Goal: Use online tool/utility

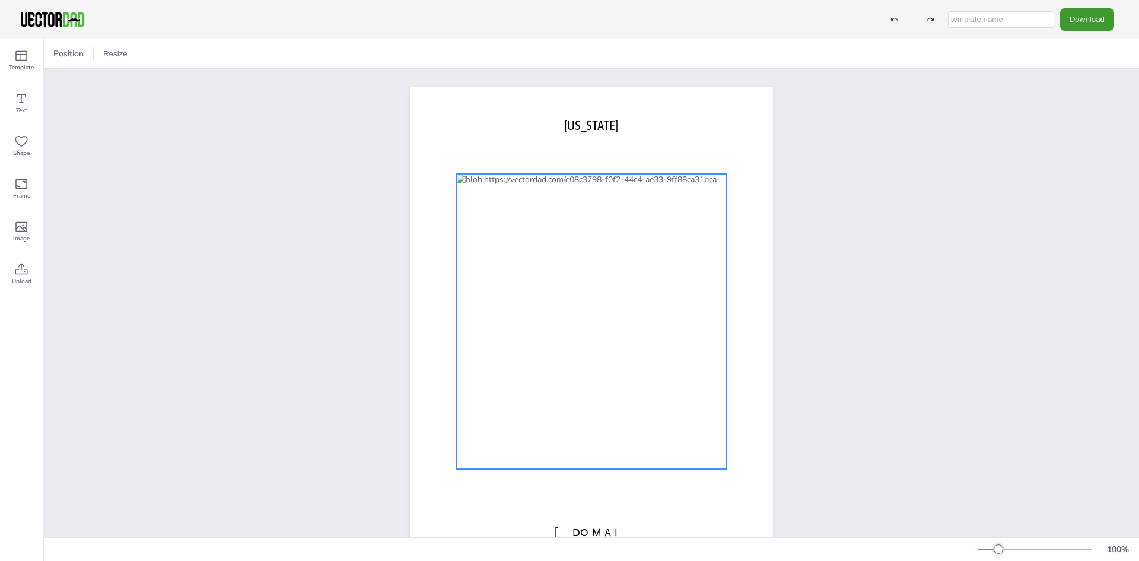
click at [635, 271] on div at bounding box center [591, 321] width 270 height 295
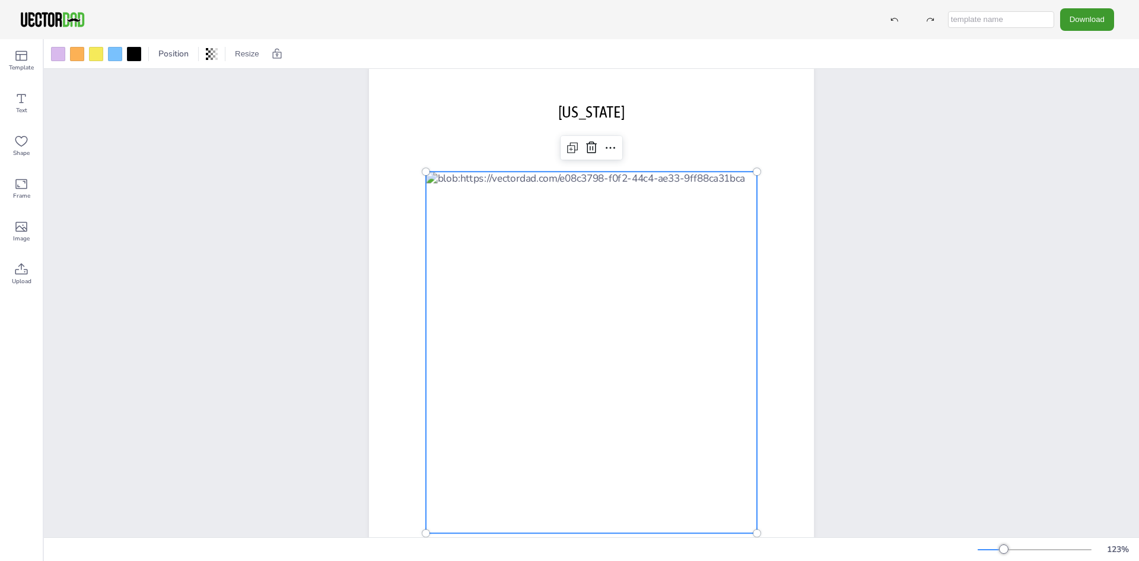
scroll to position [21, 0]
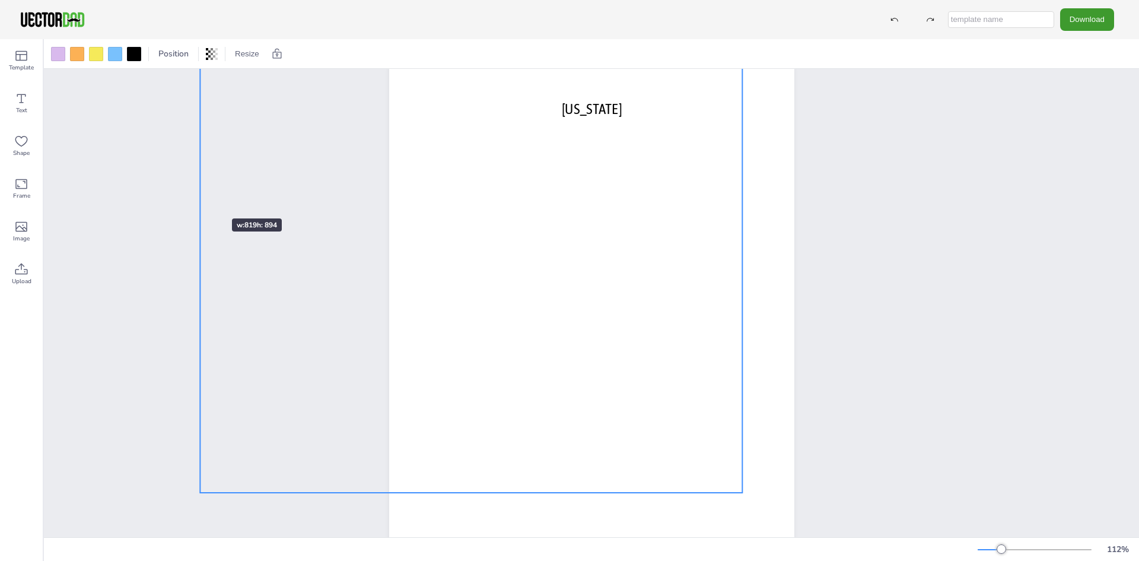
drag, startPoint x: 437, startPoint y: 164, endPoint x: 196, endPoint y: 197, distance: 243.1
click at [196, 197] on div "vectordad.com OHIO" at bounding box center [591, 327] width 1095 height 559
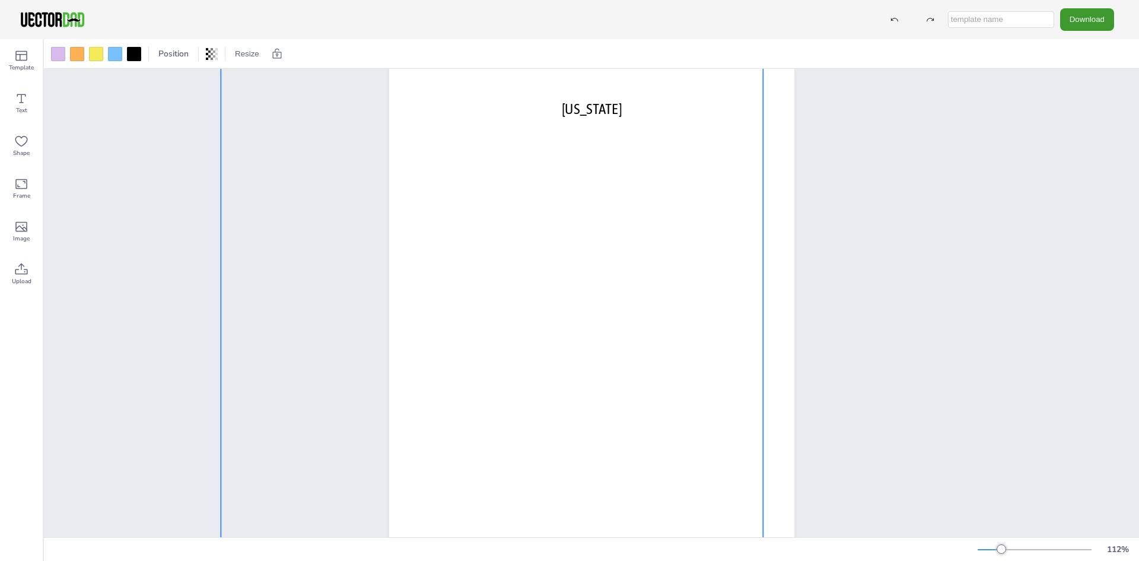
drag, startPoint x: 526, startPoint y: 183, endPoint x: 553, endPoint y: 317, distance: 136.7
click at [553, 317] on div at bounding box center [492, 321] width 542 height 592
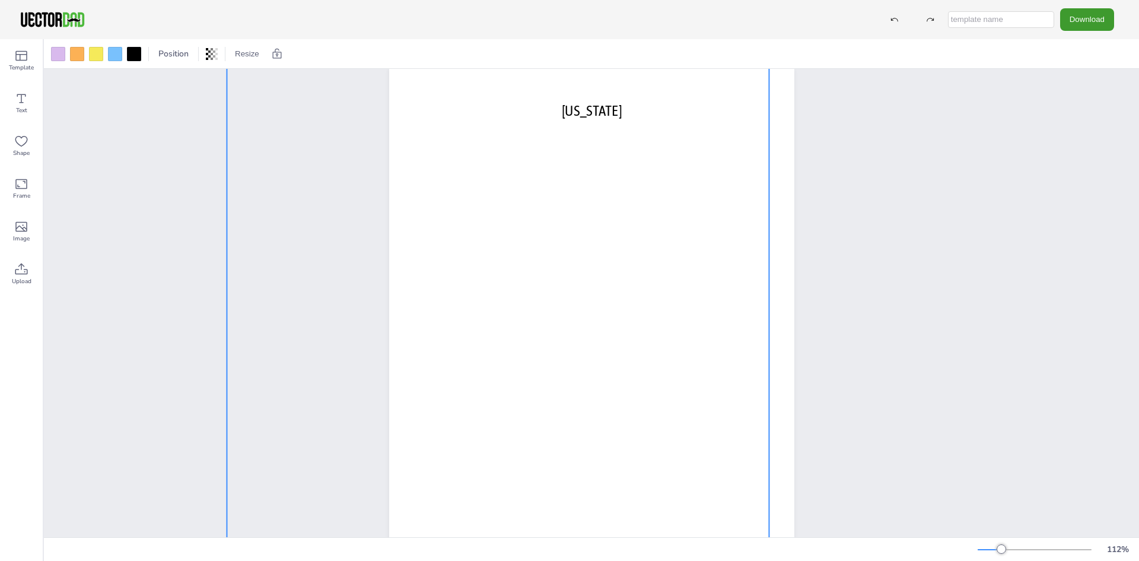
scroll to position [0, 0]
click at [599, 238] on div at bounding box center [498, 351] width 542 height 592
click at [591, 241] on div at bounding box center [498, 351] width 542 height 592
click at [68, 93] on div "vectordad.com OHIO" at bounding box center [591, 348] width 1095 height 559
